Goal: Task Accomplishment & Management: Complete application form

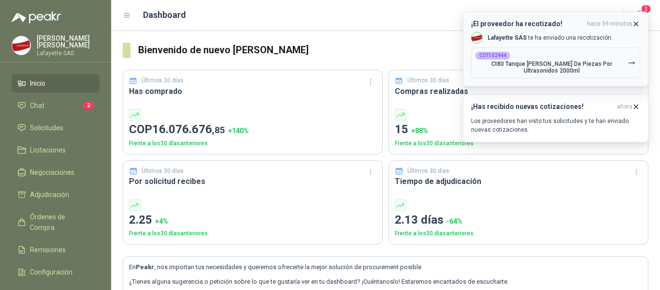
click at [636, 20] on icon "button" at bounding box center [636, 24] width 8 height 8
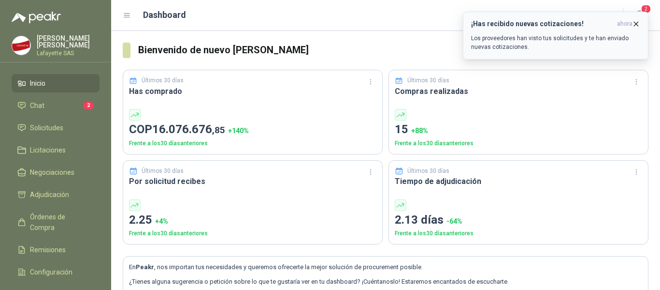
click at [637, 23] on icon "button" at bounding box center [636, 24] width 8 height 8
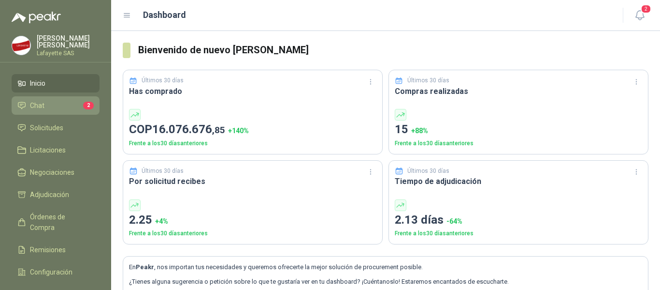
click at [51, 108] on li "Chat 2" at bounding box center [55, 105] width 76 height 11
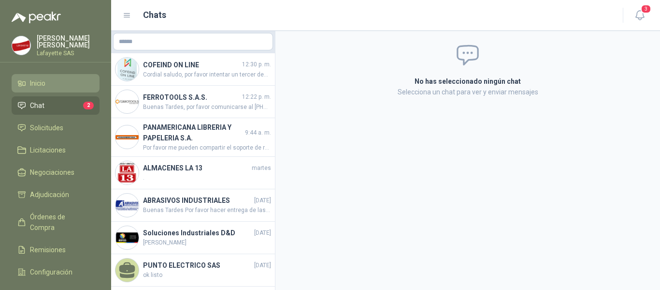
click at [42, 83] on span "Inicio" at bounding box center [37, 83] width 15 height 11
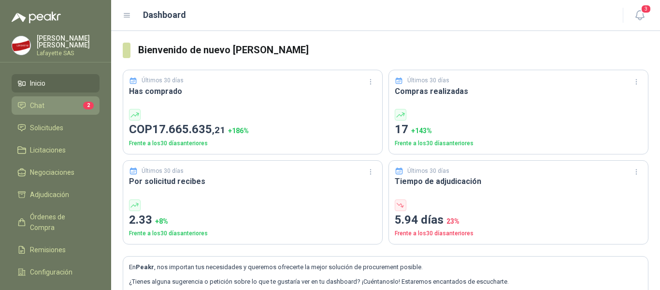
click at [44, 108] on li "Chat 2" at bounding box center [55, 105] width 76 height 11
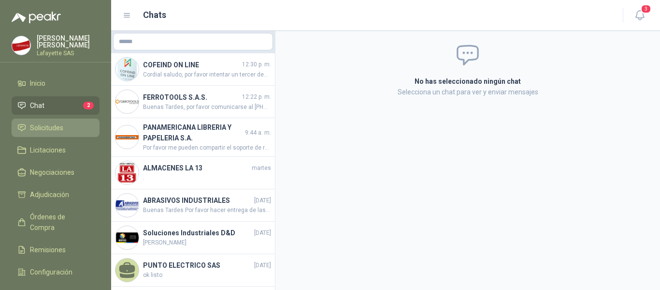
click at [50, 126] on span "Solicitudes" at bounding box center [46, 127] width 33 height 11
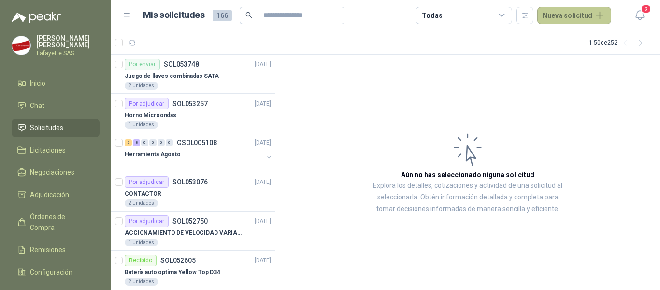
click at [563, 14] on button "Nueva solicitud" at bounding box center [575, 15] width 74 height 17
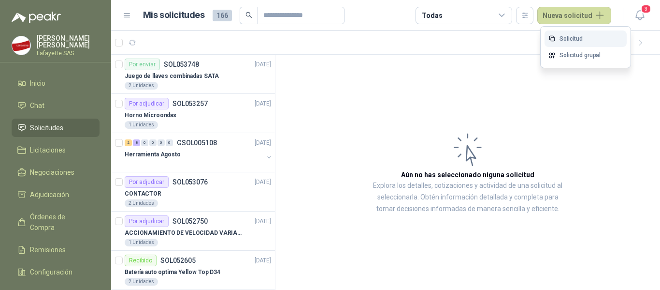
click at [574, 34] on link "Solicitud" at bounding box center [586, 38] width 82 height 17
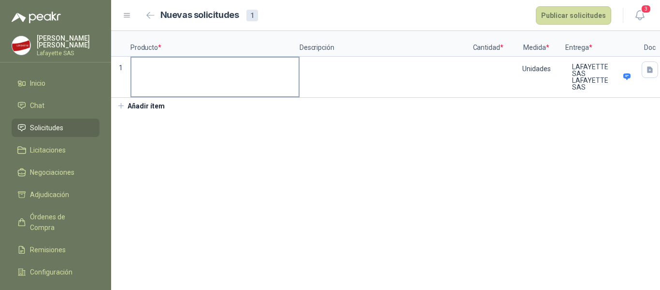
click at [180, 79] on label at bounding box center [215, 77] width 167 height 39
click at [180, 76] on input at bounding box center [215, 67] width 167 height 19
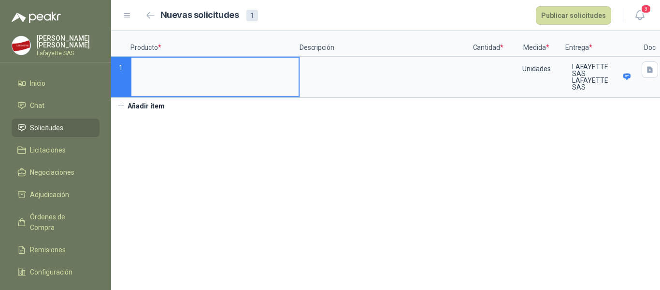
paste input "**********"
type input "**********"
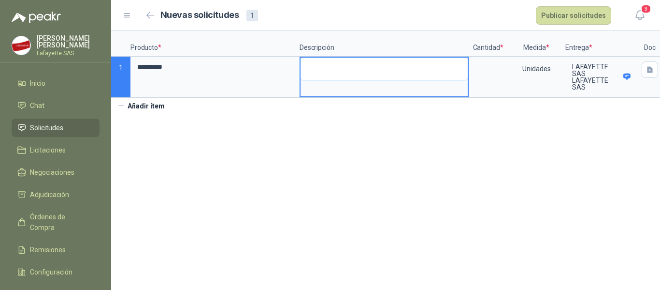
click at [363, 74] on textarea at bounding box center [384, 69] width 167 height 22
paste textarea "**********"
type textarea "**********"
click at [490, 70] on input at bounding box center [488, 67] width 37 height 19
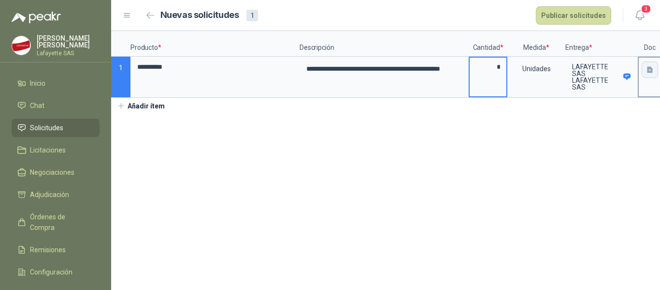
type input "*"
click at [652, 73] on icon "button" at bounding box center [650, 69] width 6 height 6
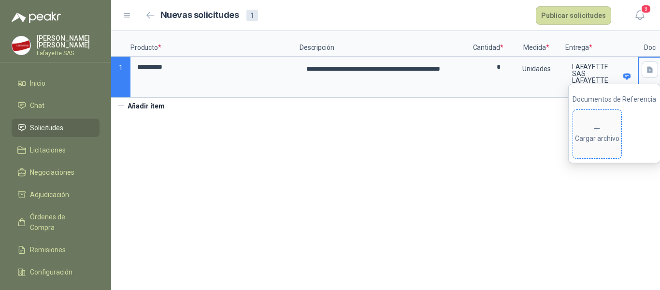
click at [603, 133] on div "Cargar archivo" at bounding box center [597, 133] width 44 height 19
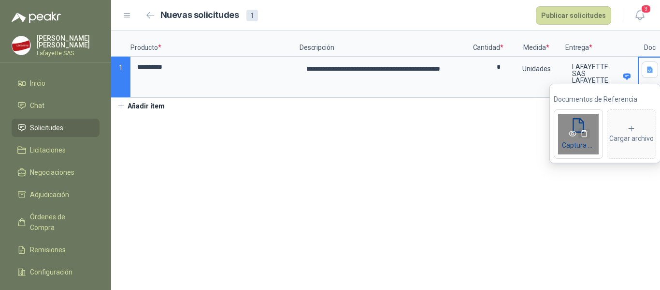
click at [579, 137] on span "button" at bounding box center [585, 134] width 12 height 8
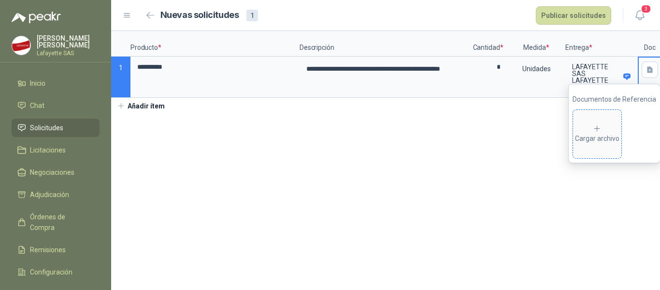
click at [600, 124] on span "Cargar archivo" at bounding box center [597, 134] width 48 height 48
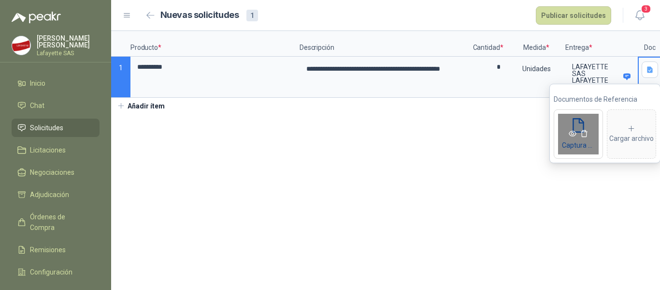
click at [572, 132] on icon "eye" at bounding box center [573, 134] width 8 height 6
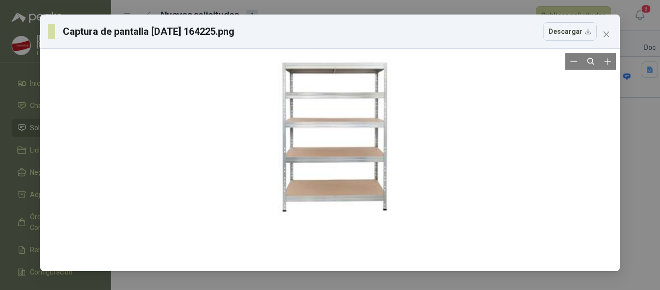
drag, startPoint x: 356, startPoint y: 177, endPoint x: 362, endPoint y: 136, distance: 41.0
click at [362, 136] on div at bounding box center [336, 133] width 132 height 300
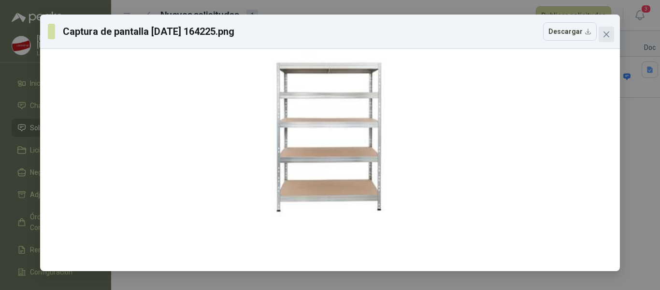
click at [610, 31] on icon "close" at bounding box center [607, 34] width 8 height 8
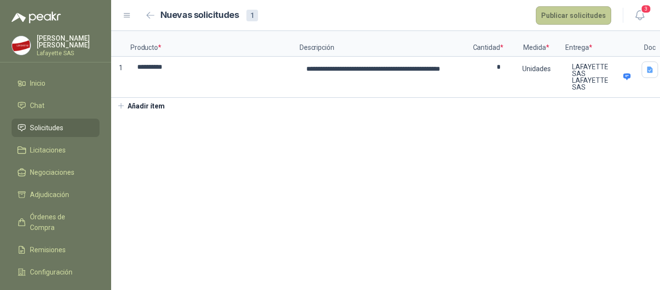
click at [579, 8] on button "Publicar solicitudes" at bounding box center [573, 15] width 75 height 18
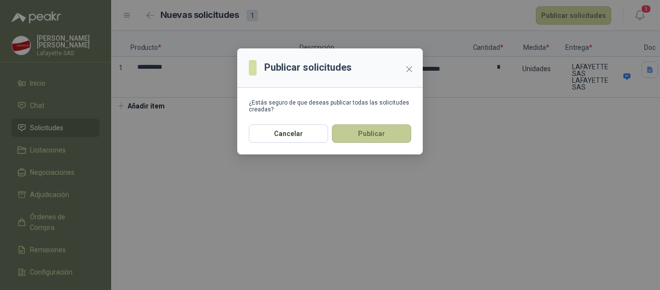
click at [352, 133] on button "Publicar" at bounding box center [371, 133] width 79 height 18
